Goal: Task Accomplishment & Management: Complete application form

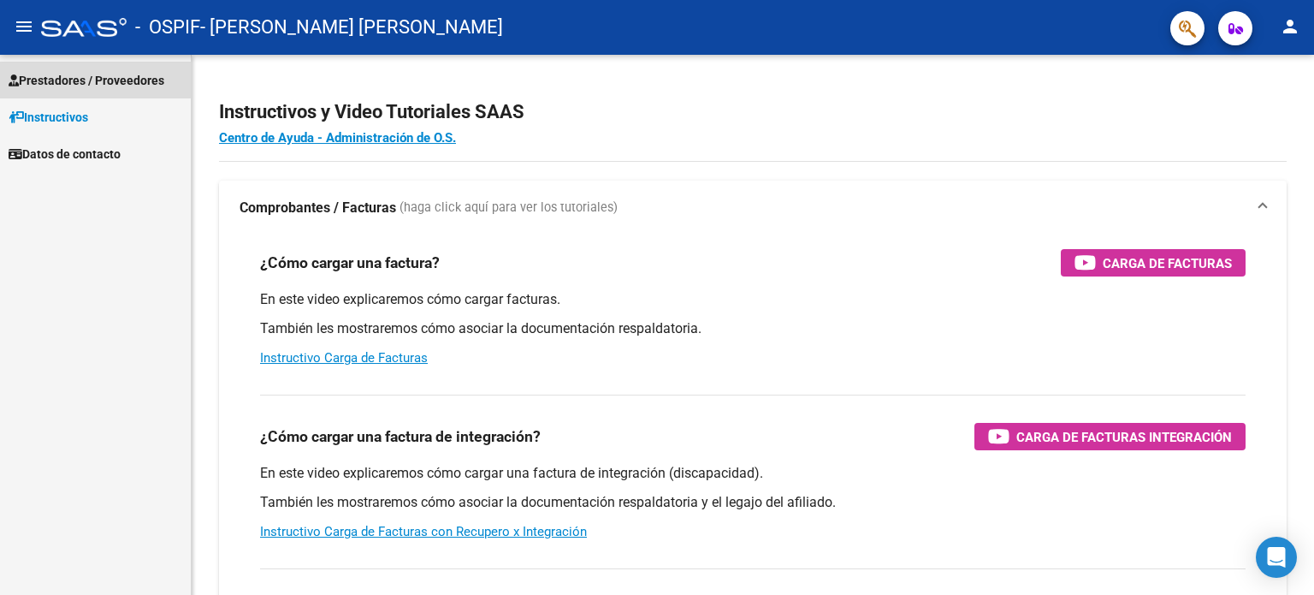
click at [83, 74] on span "Prestadores / Proveedores" at bounding box center [87, 80] width 156 height 19
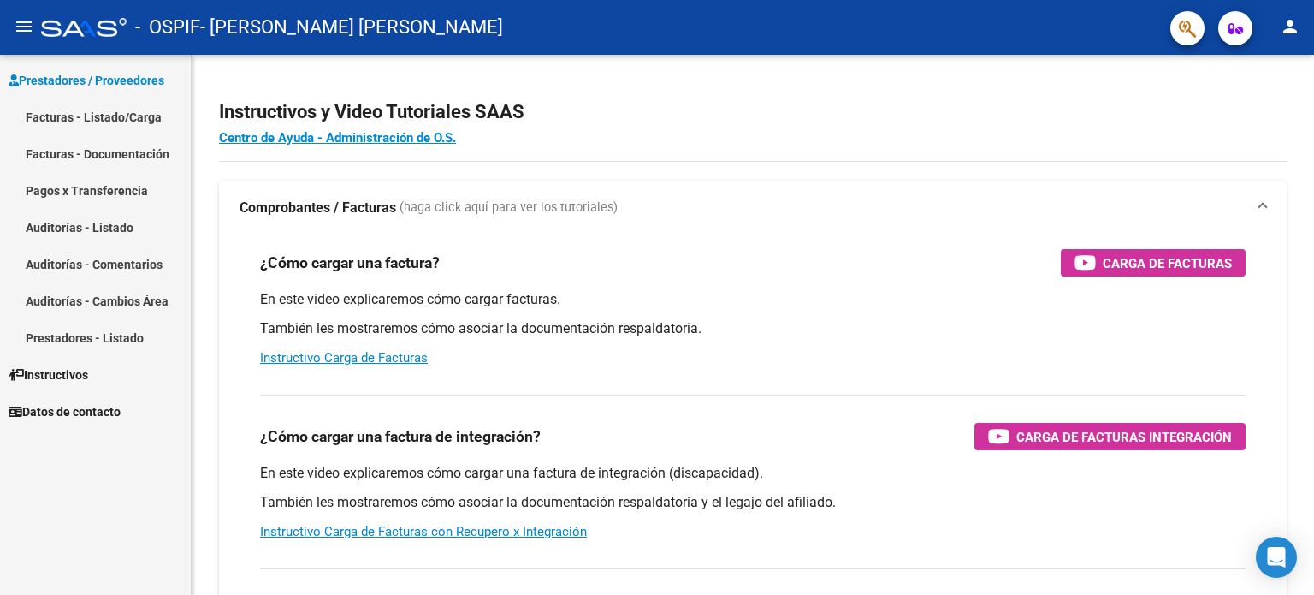
click at [75, 116] on link "Facturas - Listado/Carga" at bounding box center [95, 116] width 191 height 37
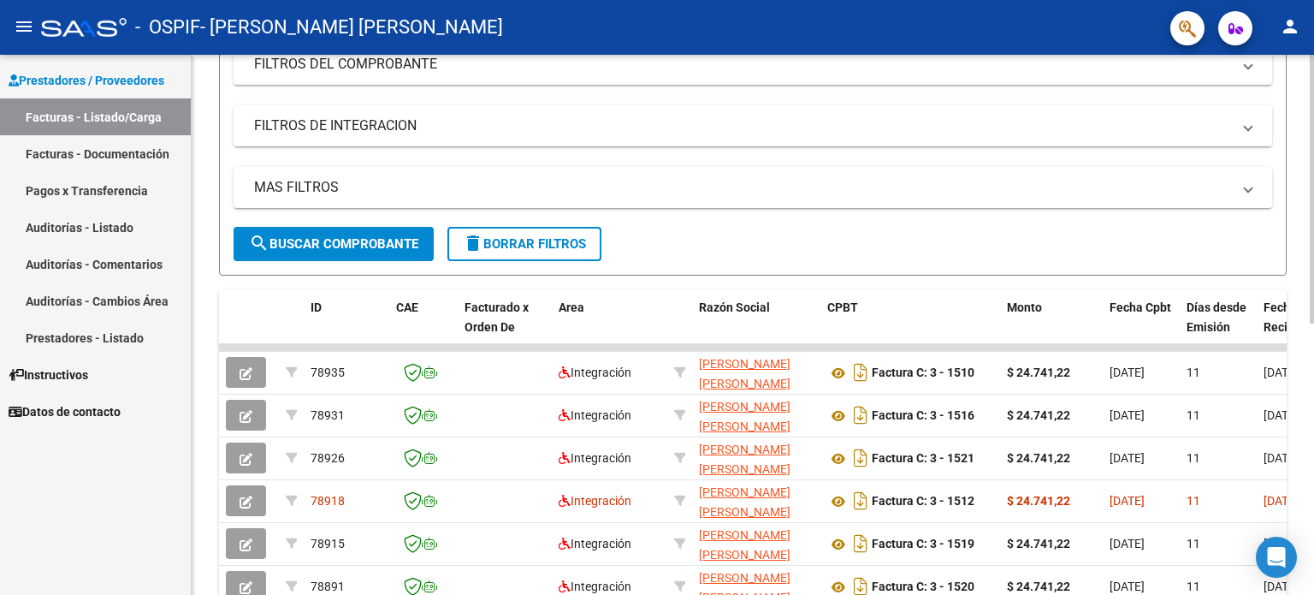
scroll to position [250, 0]
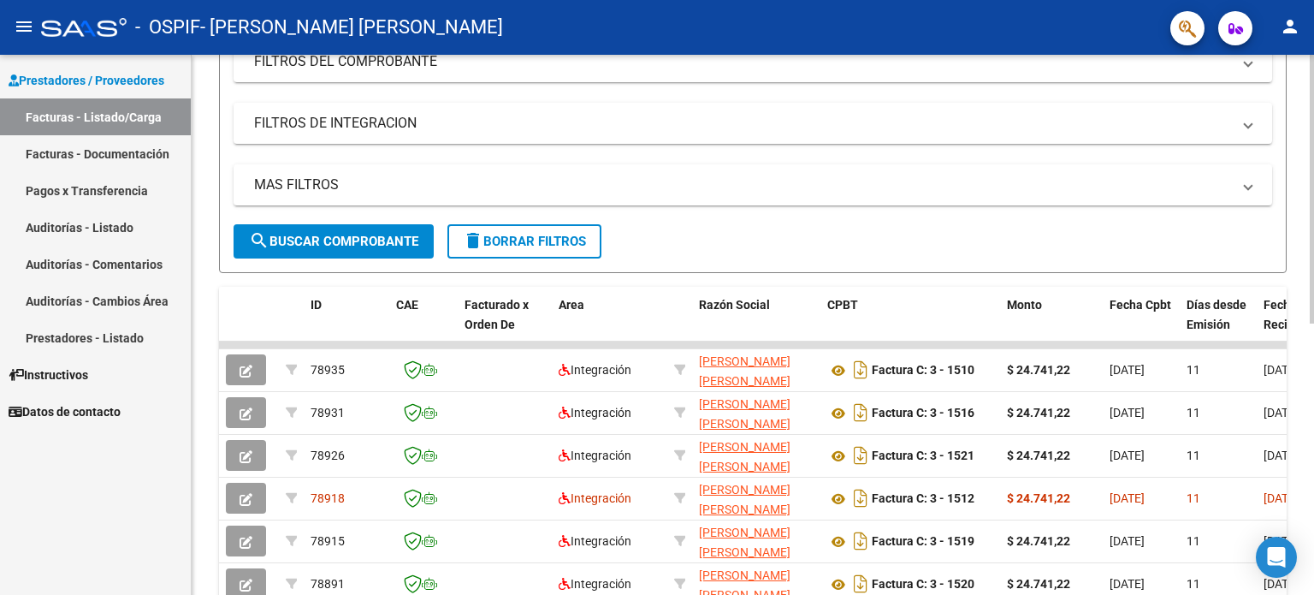
click at [1313, 321] on div at bounding box center [1312, 315] width 4 height 268
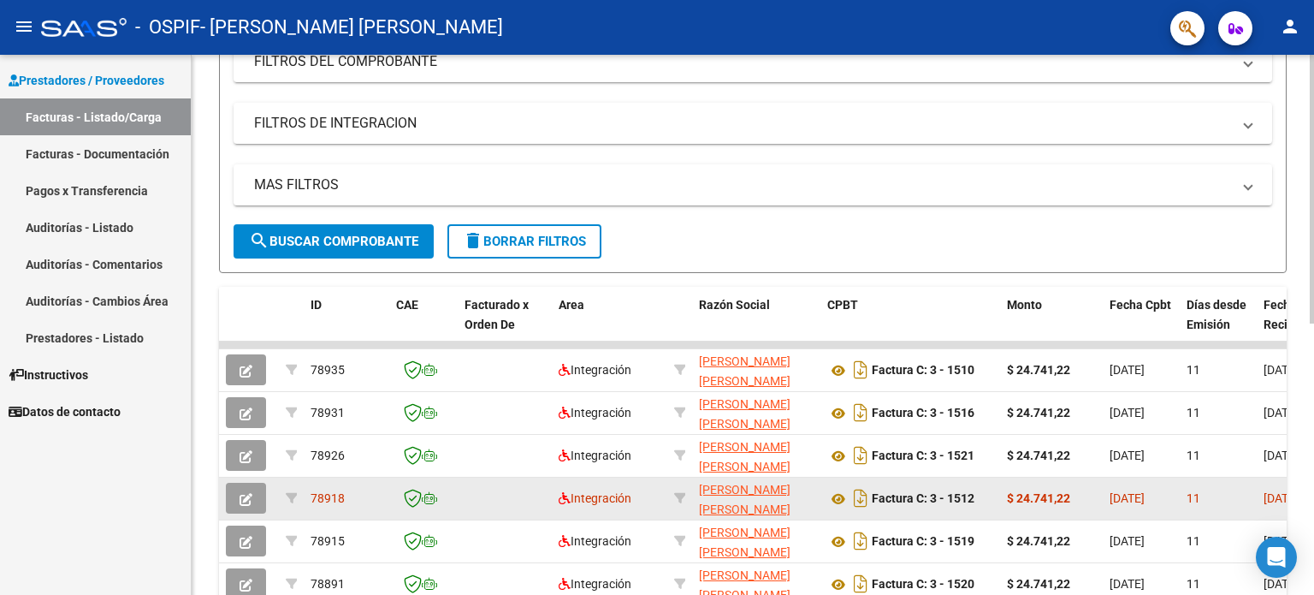
click at [250, 495] on icon "button" at bounding box center [246, 499] width 13 height 13
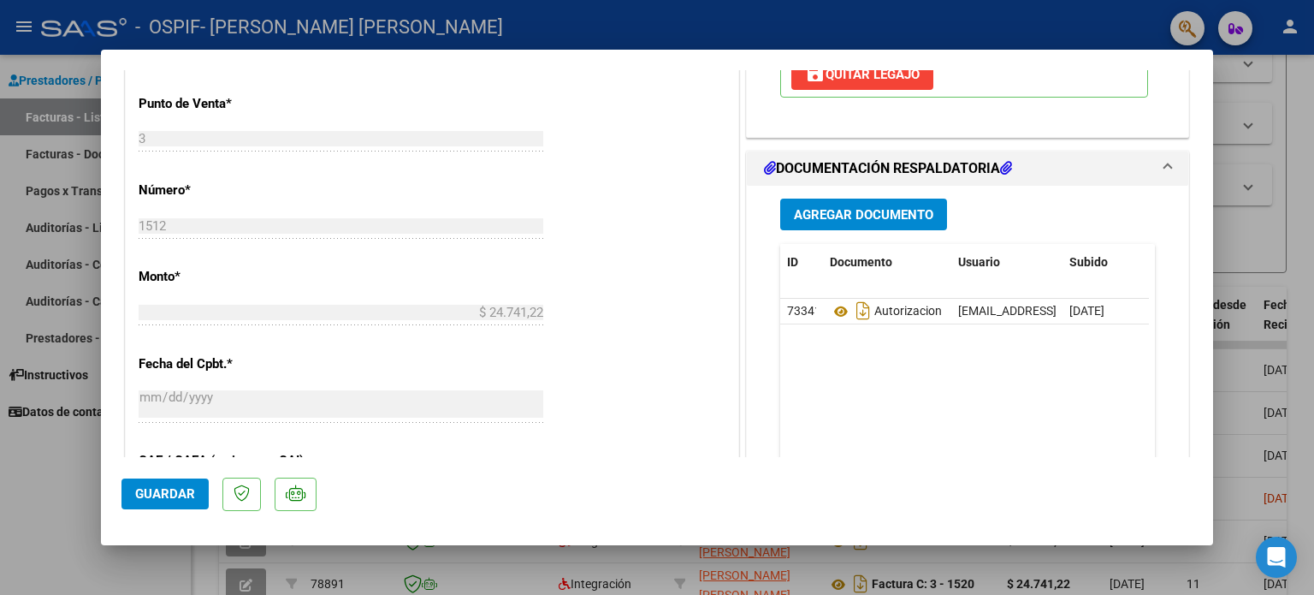
scroll to position [804, 0]
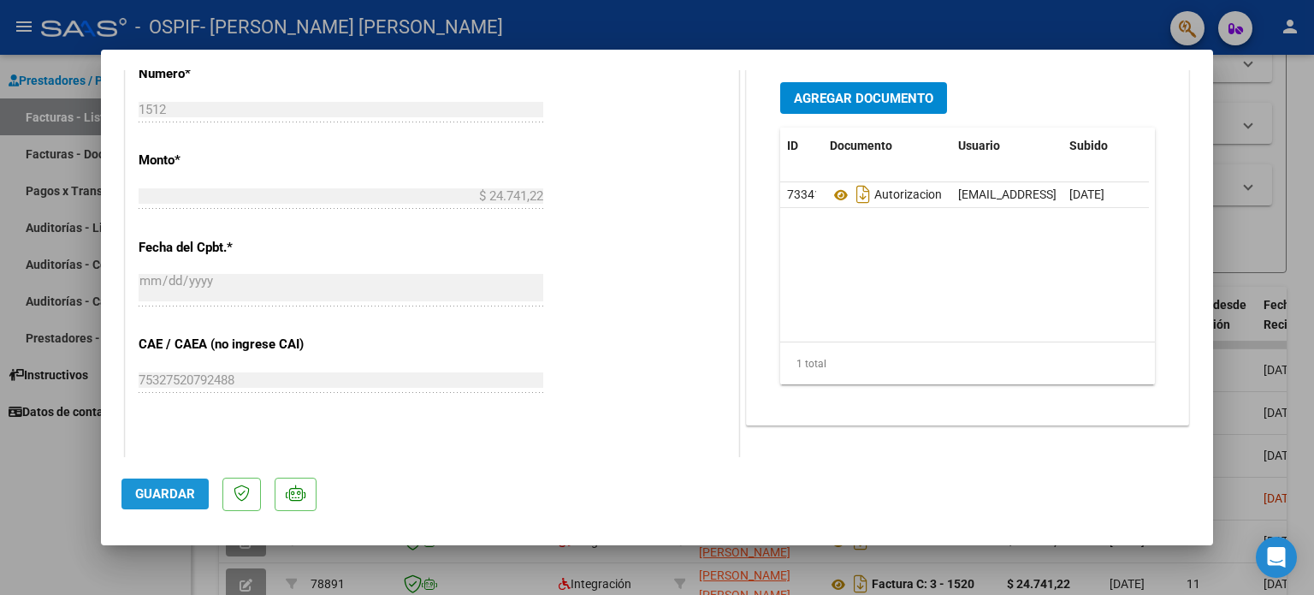
click at [166, 499] on span "Guardar" at bounding box center [165, 493] width 60 height 15
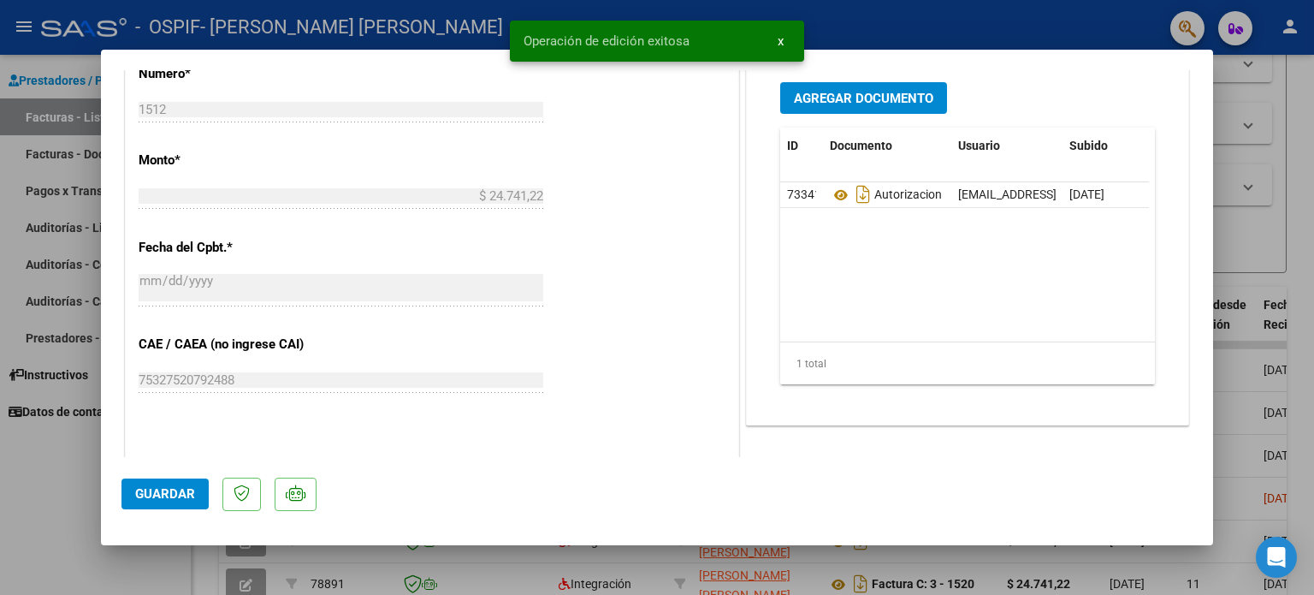
click at [848, 107] on button "Agregar Documento" at bounding box center [863, 98] width 167 height 32
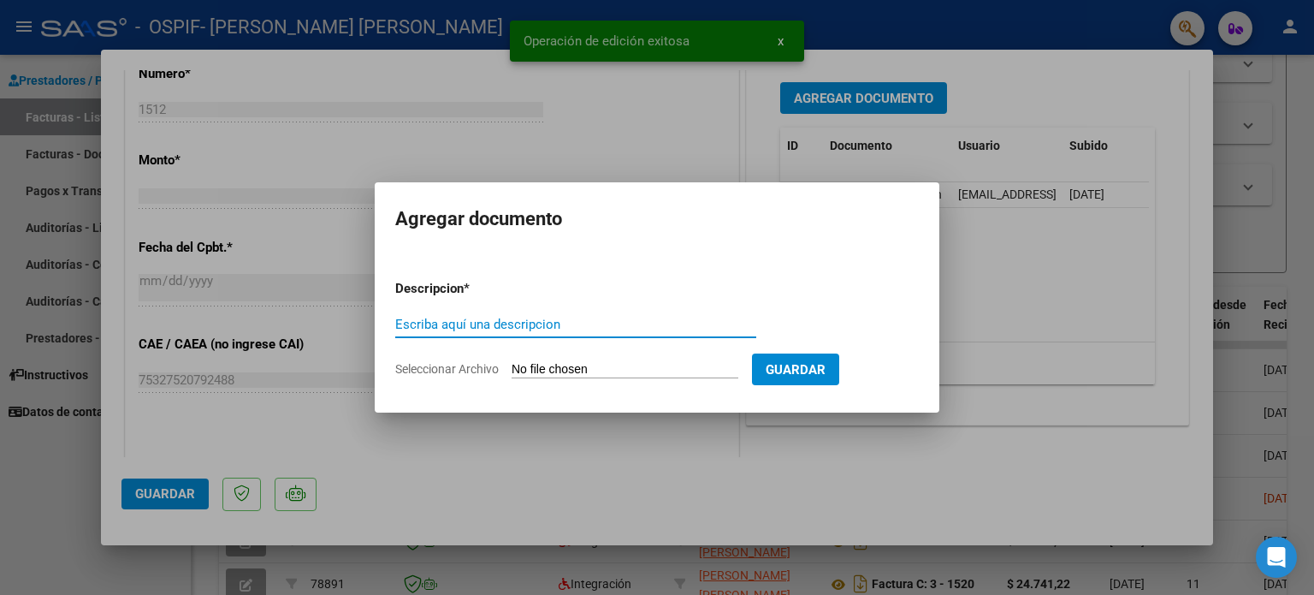
click at [642, 324] on input "Escriba aquí una descripcion" at bounding box center [575, 324] width 361 height 15
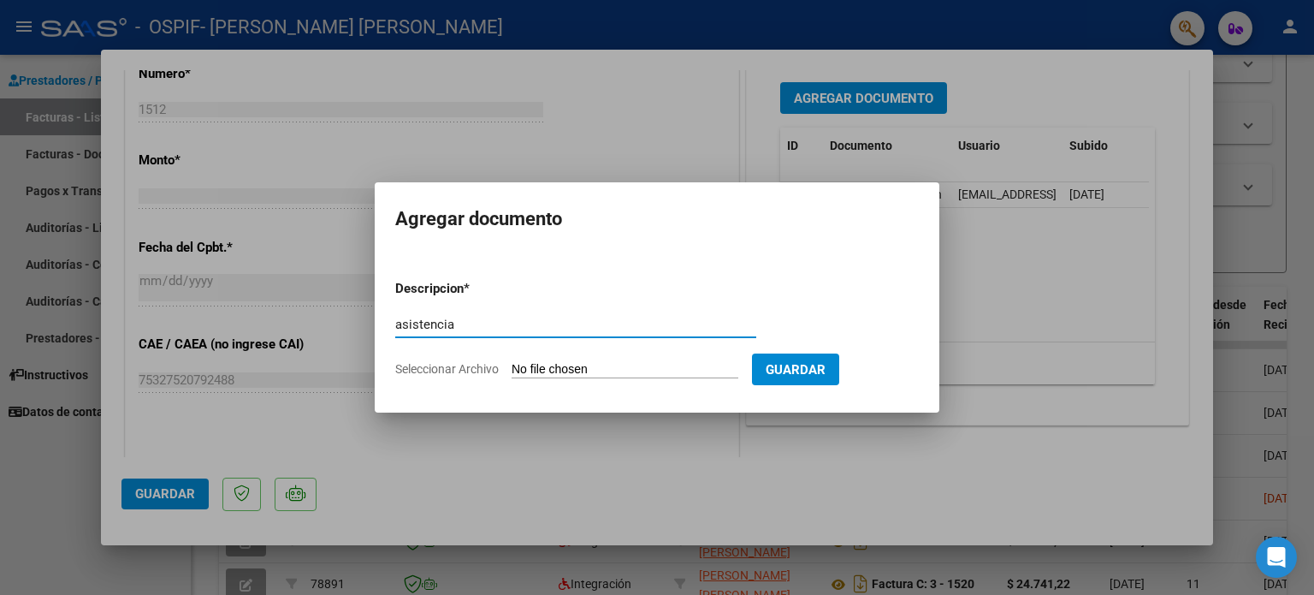
type input "asistencia"
click at [463, 366] on span "Seleccionar Archivo" at bounding box center [447, 369] width 104 height 14
click at [512, 366] on input "Seleccionar Archivo" at bounding box center [625, 370] width 227 height 16
type input "C:\fakepath\[PERSON_NAME] .jpg"
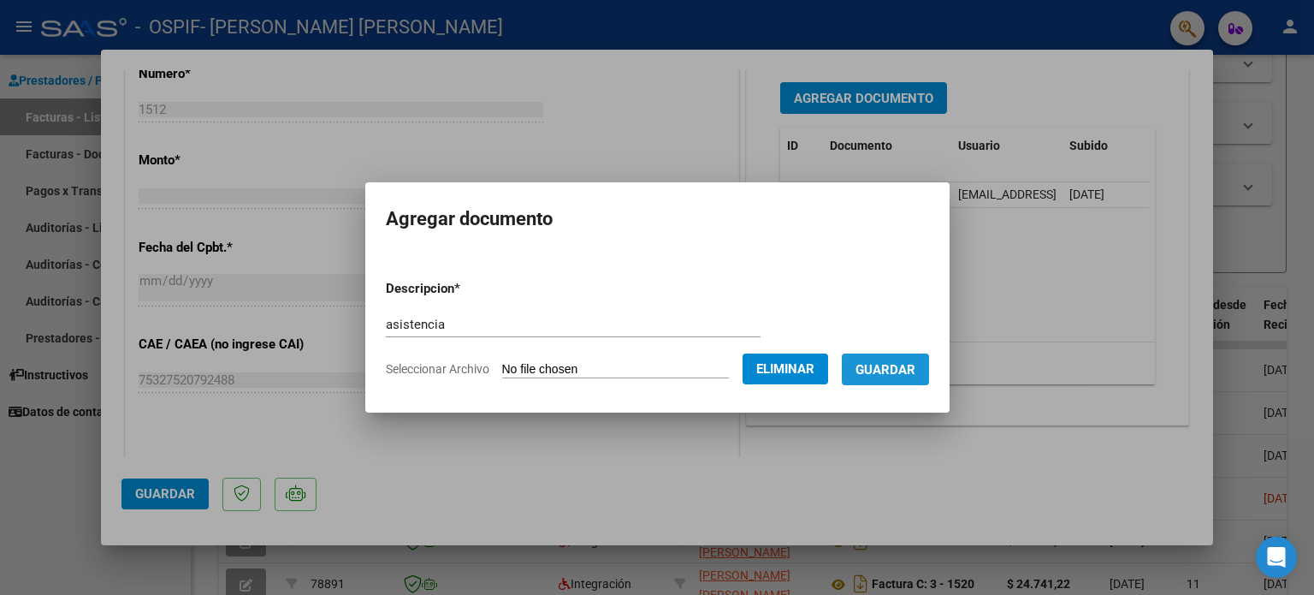
click at [900, 365] on span "Guardar" at bounding box center [886, 369] width 60 height 15
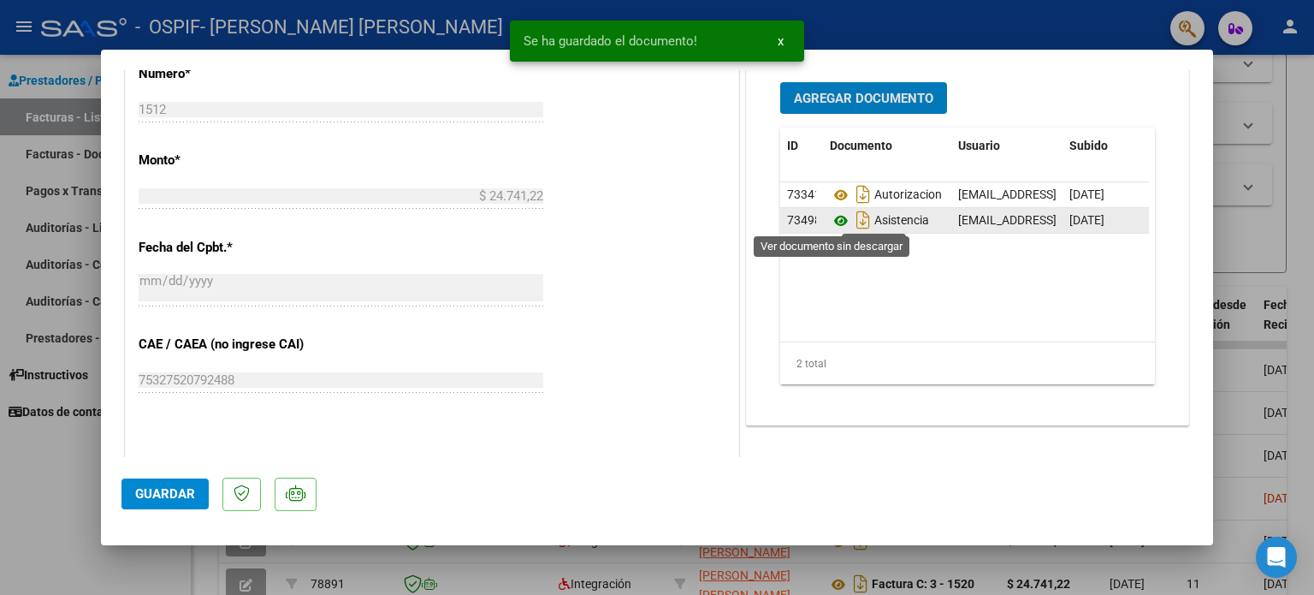
click at [831, 215] on icon at bounding box center [841, 220] width 22 height 21
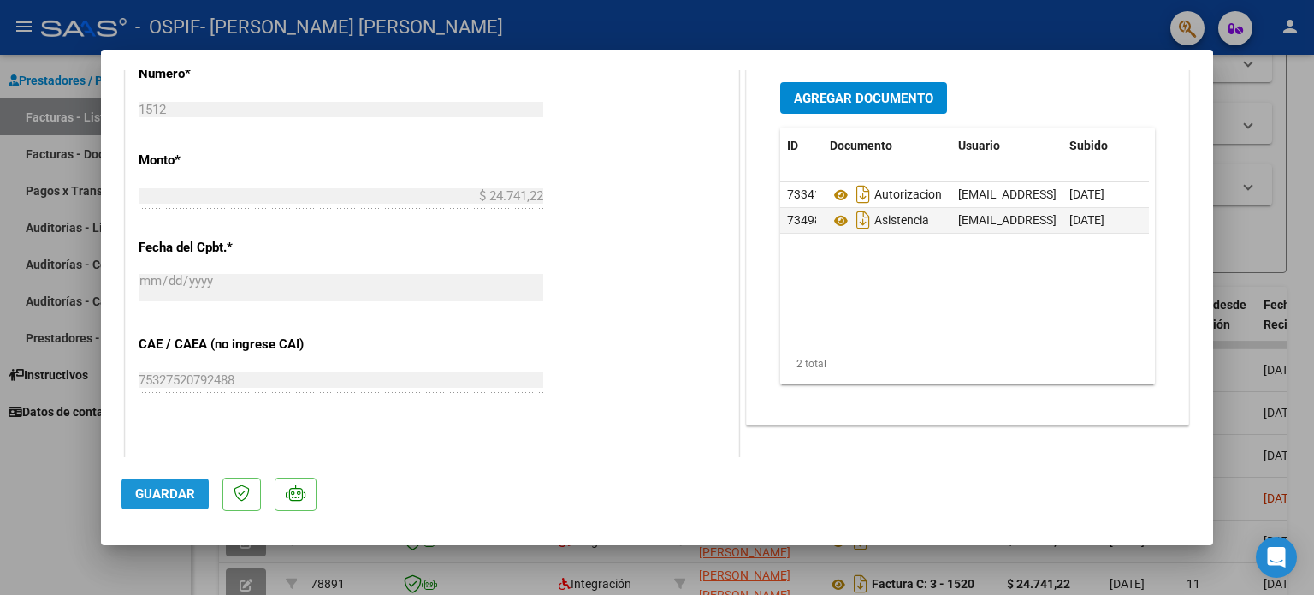
click at [161, 499] on span "Guardar" at bounding box center [165, 493] width 60 height 15
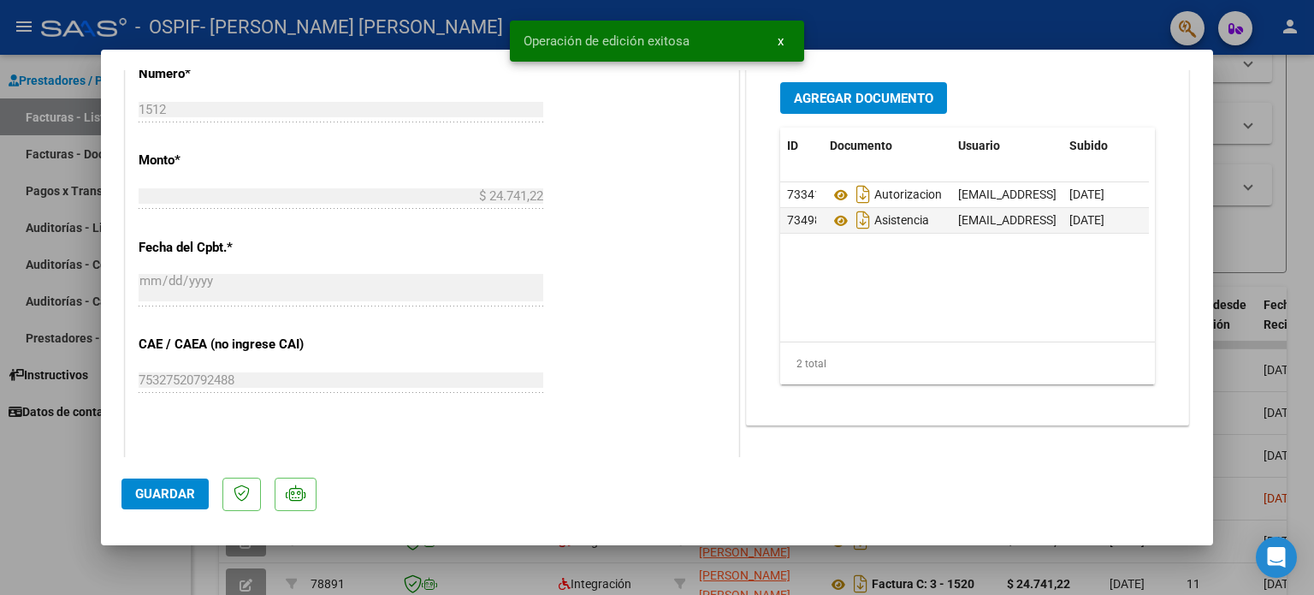
click at [70, 513] on div at bounding box center [657, 297] width 1314 height 595
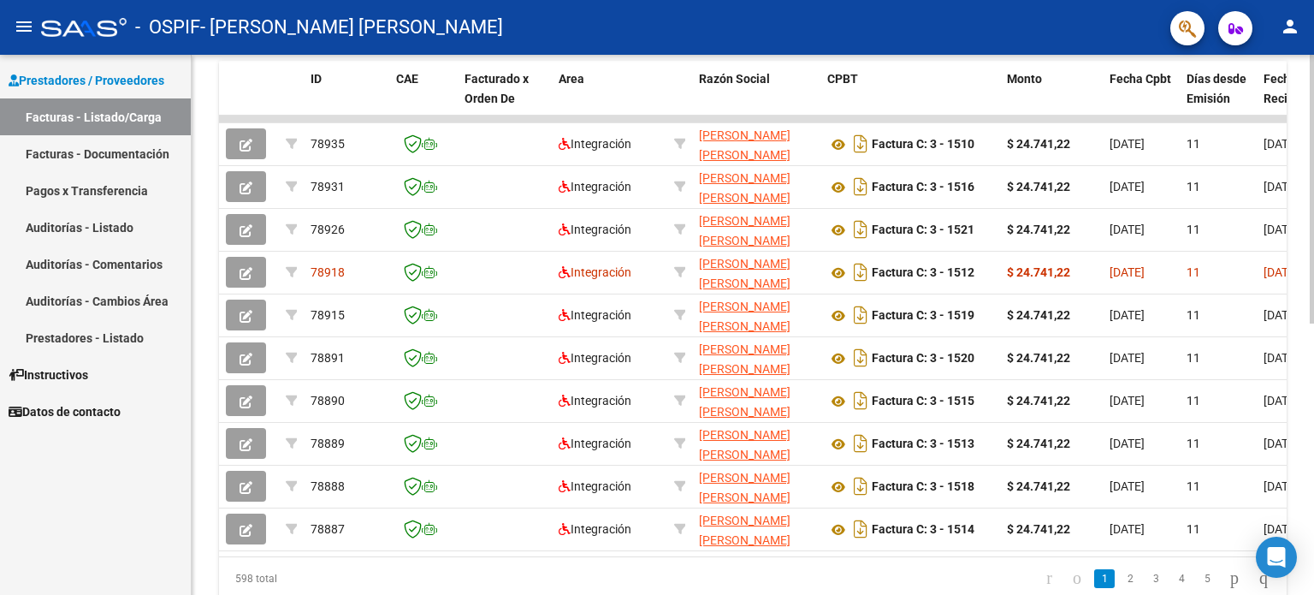
click at [1312, 359] on div at bounding box center [1312, 430] width 4 height 268
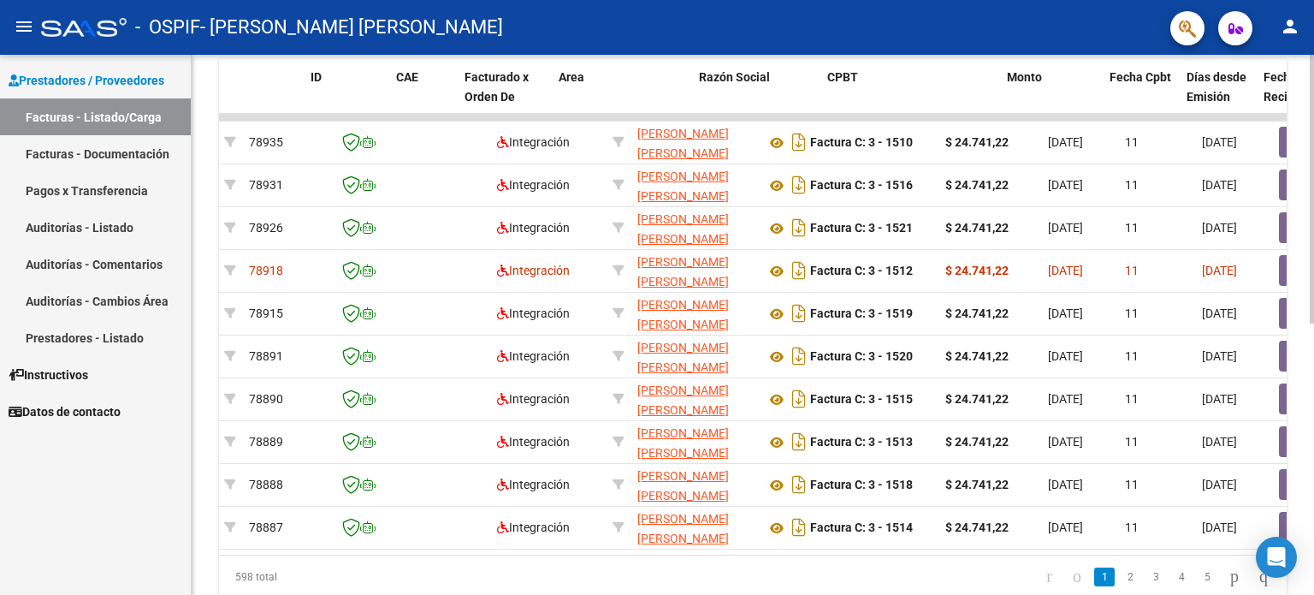
scroll to position [0, 0]
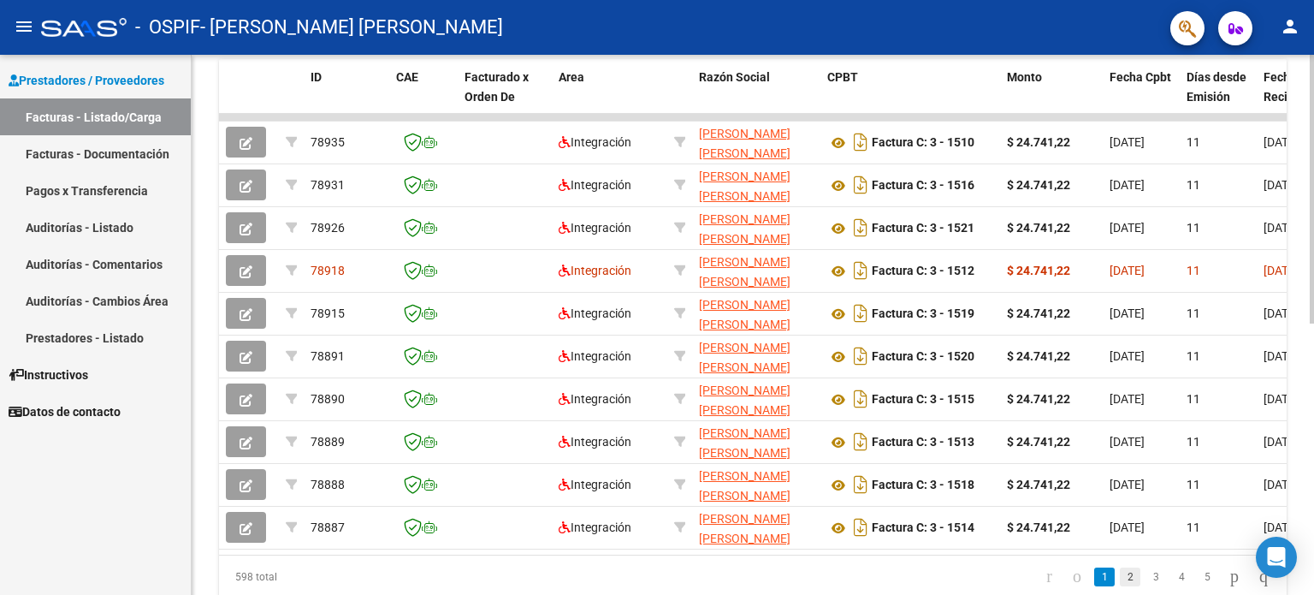
click at [1120, 586] on link "2" at bounding box center [1130, 576] width 21 height 19
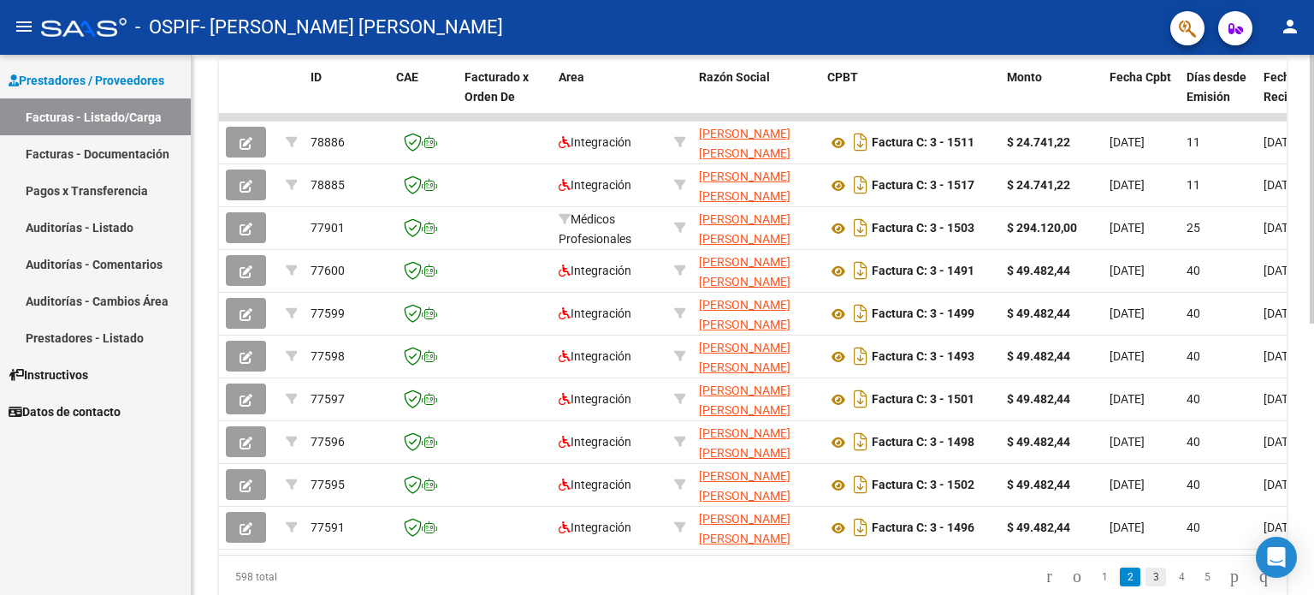
click at [1146, 586] on link "3" at bounding box center [1156, 576] width 21 height 19
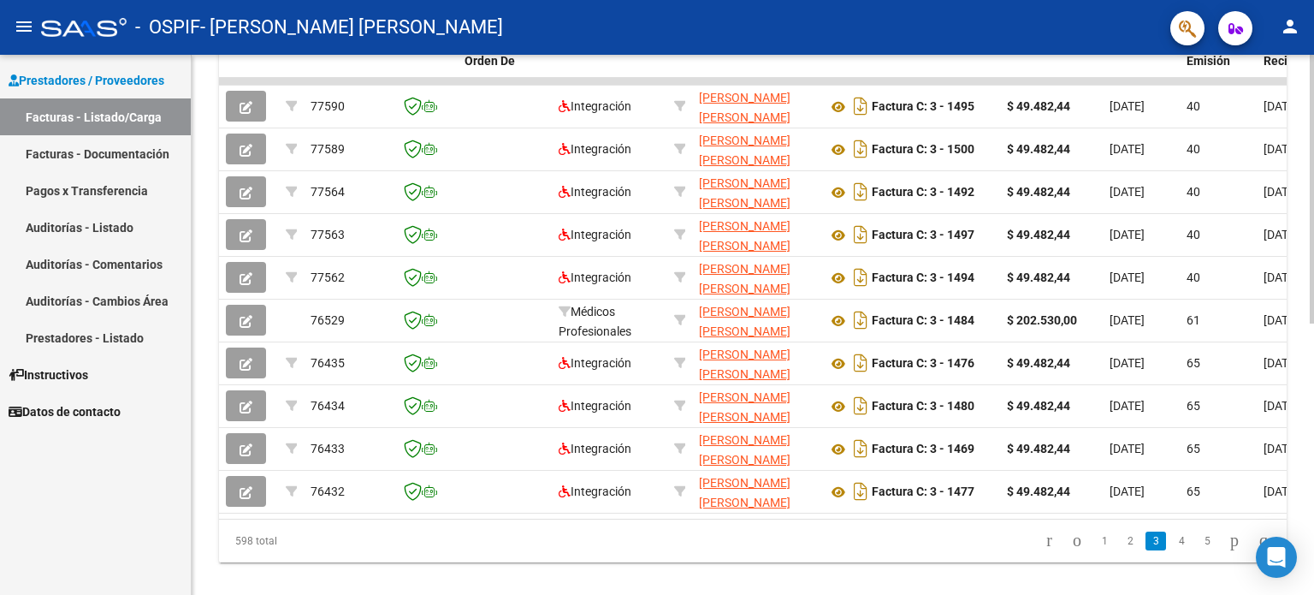
scroll to position [515, 0]
click at [1306, 437] on div "Video tutorial PRESTADORES -> Listado de CPBTs Emitidos por Prestadores / Prove…" at bounding box center [755, 78] width 1127 height 1076
click at [1094, 548] on link "1" at bounding box center [1104, 539] width 21 height 19
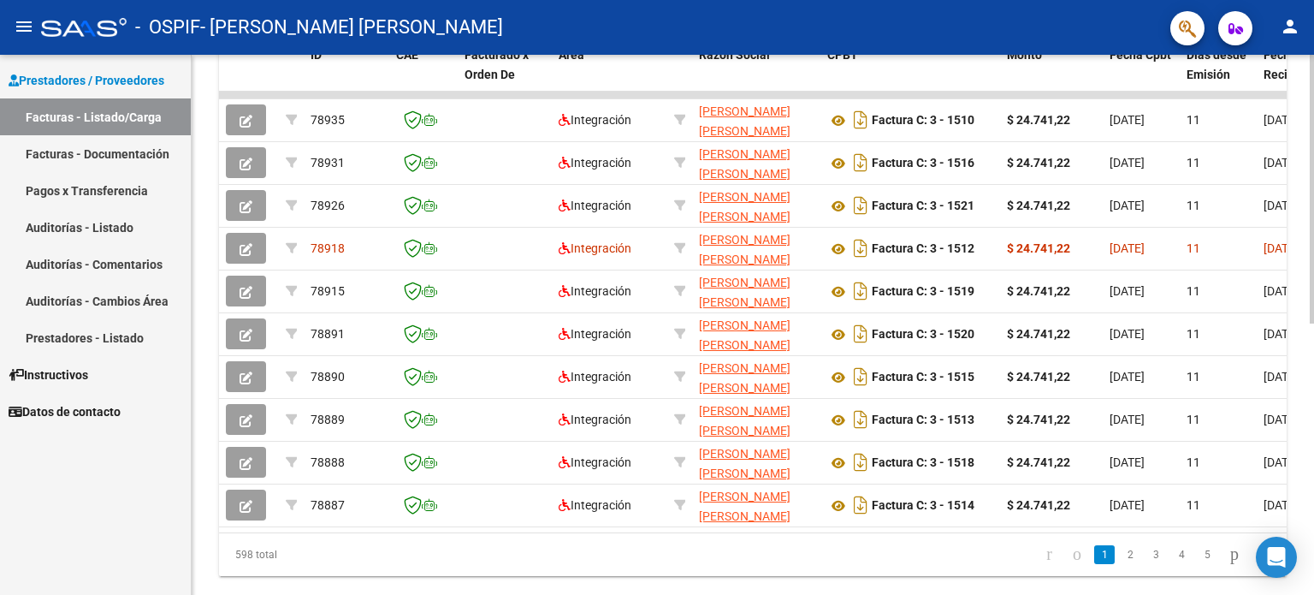
scroll to position [546, 0]
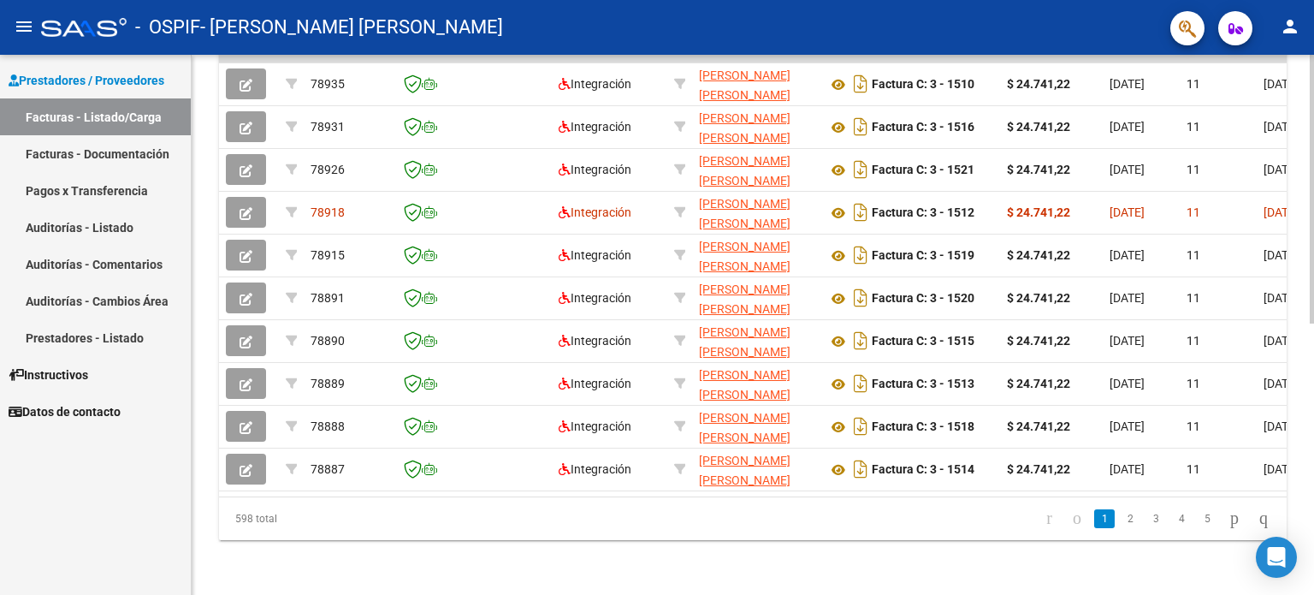
click at [1311, 391] on div at bounding box center [1312, 460] width 4 height 269
click at [1120, 516] on link "2" at bounding box center [1130, 518] width 21 height 19
